Goal: Transaction & Acquisition: Purchase product/service

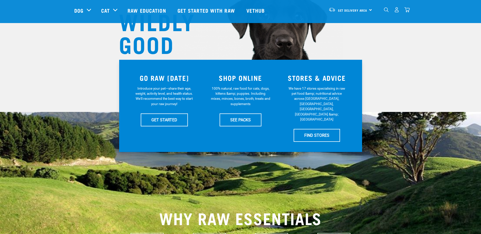
scroll to position [76, 0]
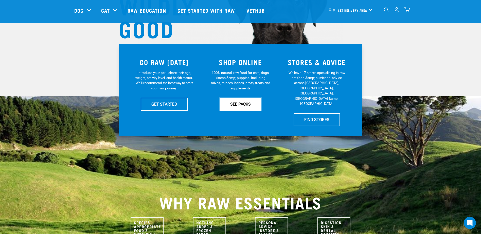
click at [231, 103] on link "SEE PACKS" at bounding box center [240, 104] width 42 height 13
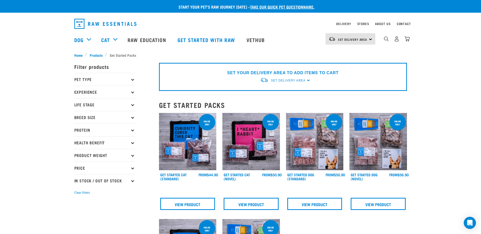
click at [134, 80] on p "Pet Type" at bounding box center [104, 79] width 61 height 13
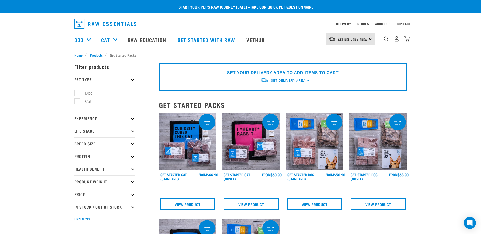
click at [77, 93] on label "Dog" at bounding box center [85, 93] width 17 height 6
click at [76, 93] on input "Dog" at bounding box center [75, 92] width 3 height 3
checkbox input "true"
click at [133, 80] on icon at bounding box center [132, 79] width 3 height 3
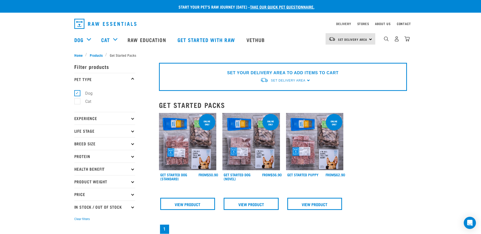
click at [133, 77] on p "Pet Type" at bounding box center [104, 79] width 61 height 13
drag, startPoint x: 129, startPoint y: 78, endPoint x: 131, endPoint y: 81, distance: 3.9
click at [130, 78] on p "Pet Type" at bounding box center [104, 79] width 61 height 13
click at [129, 117] on p "Experience" at bounding box center [104, 118] width 61 height 13
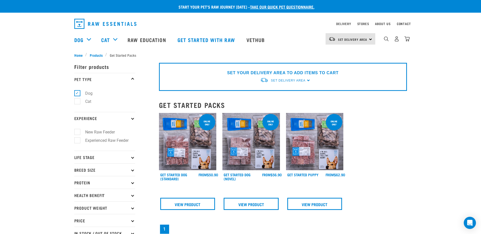
click at [130, 116] on p "Experience" at bounding box center [104, 118] width 61 height 13
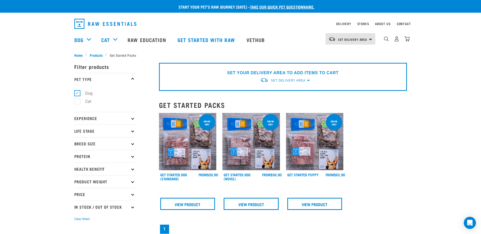
click at [131, 130] on p "Life Stage" at bounding box center [104, 131] width 61 height 13
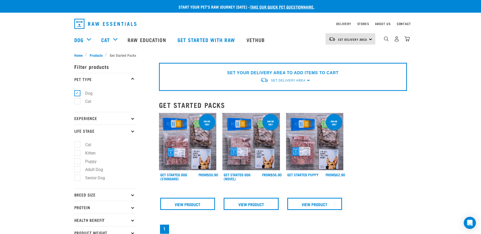
click at [92, 160] on label "Puppy" at bounding box center [88, 161] width 22 height 6
click at [78, 160] on input "Puppy" at bounding box center [75, 160] width 3 height 3
checkbox input "true"
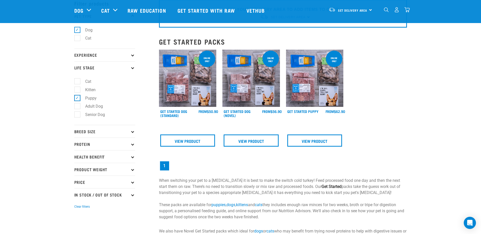
scroll to position [76, 0]
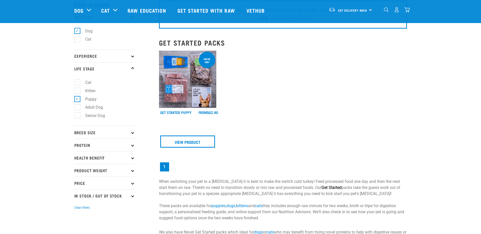
scroll to position [25, 0]
click at [177, 91] on img at bounding box center [188, 79] width 58 height 58
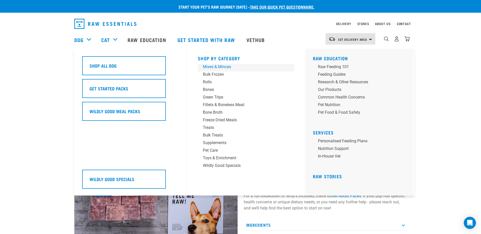
click at [227, 66] on div "Mixes & Minces" at bounding box center [242, 67] width 79 height 6
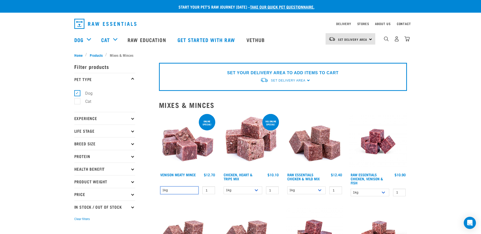
click at [181, 192] on select "1kg" at bounding box center [179, 190] width 39 height 8
click at [181, 191] on select "1kg" at bounding box center [179, 190] width 39 height 8
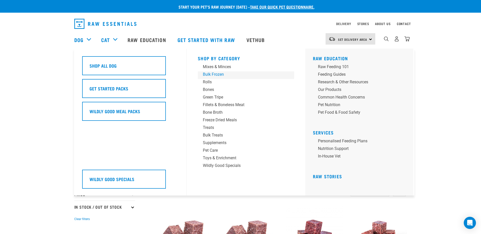
click at [208, 74] on div "Bulk Frozen" at bounding box center [242, 74] width 79 height 6
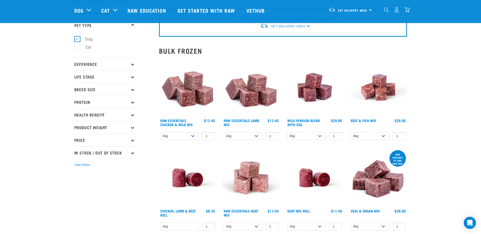
scroll to position [25, 0]
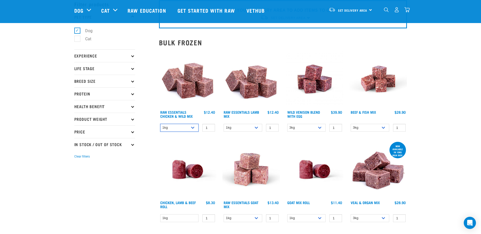
click at [174, 126] on select "1kg 3kg Bulk (20kg)" at bounding box center [179, 128] width 39 height 8
click at [160, 124] on select "1kg 3kg Bulk (20kg)" at bounding box center [179, 128] width 39 height 8
click at [175, 127] on select "1kg 3kg Bulk (20kg)" at bounding box center [179, 128] width 39 height 8
click at [160, 124] on select "1kg 3kg Bulk (20kg)" at bounding box center [179, 128] width 39 height 8
click at [178, 129] on select "1kg 3kg Bulk (20kg)" at bounding box center [179, 128] width 39 height 8
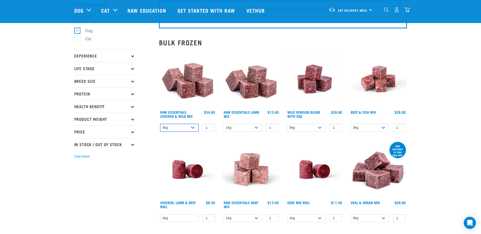
select select "708"
click at [160, 124] on select "1kg 3kg Bulk (20kg)" at bounding box center [179, 128] width 39 height 8
click at [243, 130] on select "1kg 3kg Bulk (10kg)" at bounding box center [242, 128] width 39 height 8
select select "341961"
click at [223, 124] on select "1kg 3kg Bulk (10kg)" at bounding box center [242, 128] width 39 height 8
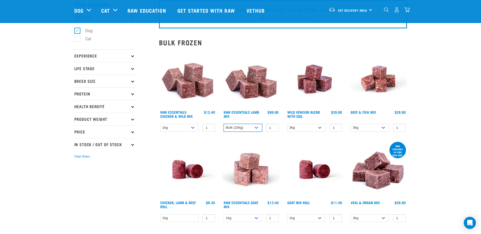
scroll to position [51, 0]
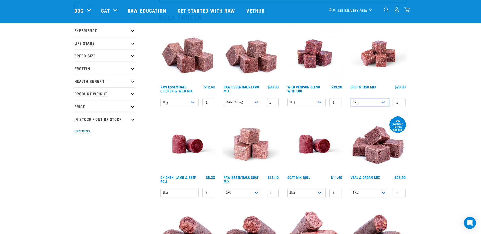
click at [361, 105] on select "3kg Bulk (10kg)" at bounding box center [369, 103] width 39 height 8
select select "435759"
click at [350, 99] on select "3kg Bulk (10kg)" at bounding box center [369, 103] width 39 height 8
click at [180, 195] on select "1kg" at bounding box center [179, 193] width 39 height 8
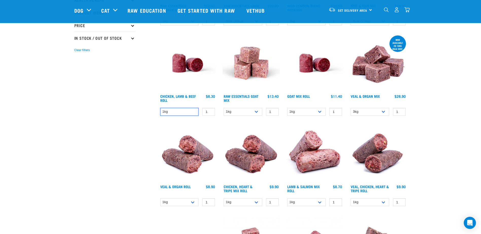
scroll to position [0, 0]
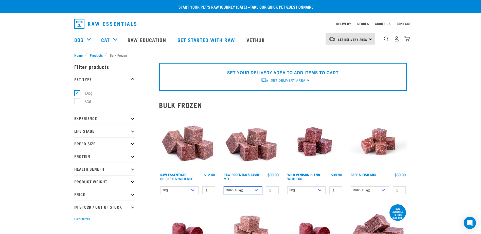
click at [237, 193] on select "1kg 3kg Bulk (10kg)" at bounding box center [242, 190] width 39 height 8
select select "18"
click at [223, 186] on select "1kg 3kg Bulk (10kg)" at bounding box center [242, 190] width 39 height 8
click at [365, 189] on select "3kg Bulk (10kg)" at bounding box center [369, 190] width 39 height 8
select select "340140"
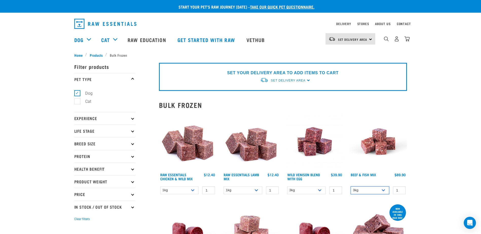
click at [350, 186] on select "3kg Bulk (10kg)" at bounding box center [369, 190] width 39 height 8
click at [325, 207] on img at bounding box center [315, 232] width 58 height 58
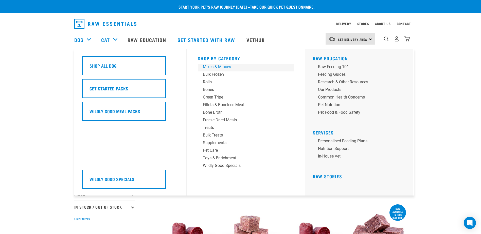
click at [209, 66] on div "Mixes & Minces" at bounding box center [242, 67] width 79 height 6
